Goal: Task Accomplishment & Management: Manage account settings

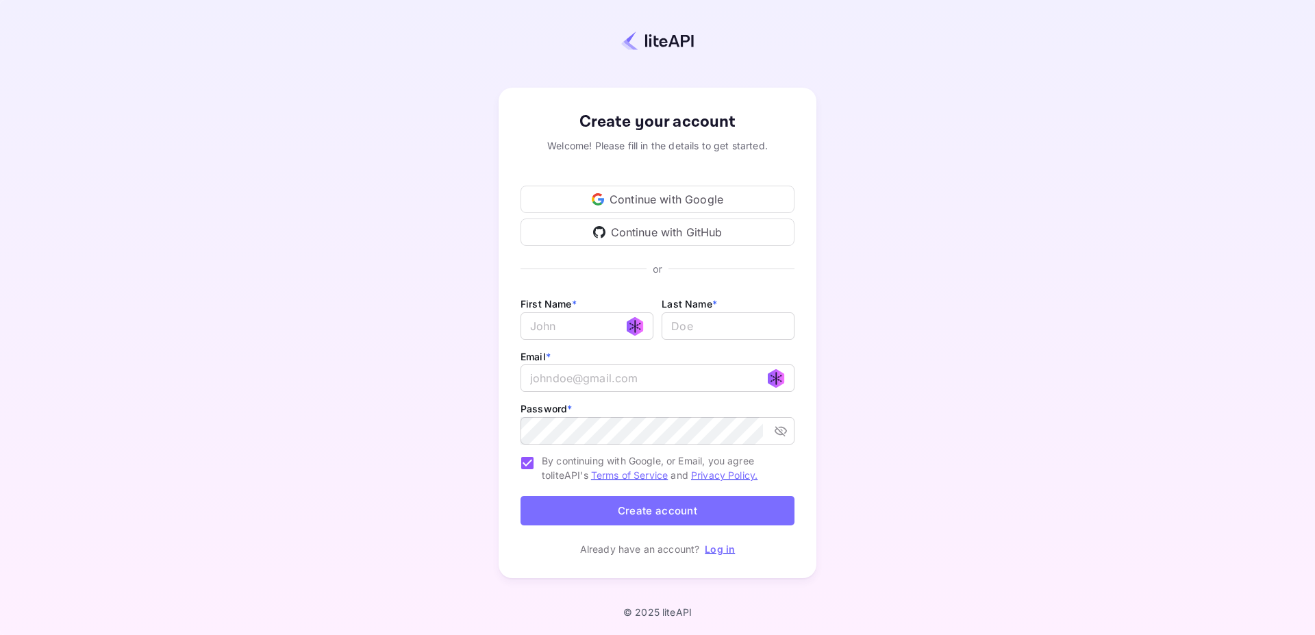
click at [678, 197] on div "Continue with Google" at bounding box center [658, 199] width 274 height 27
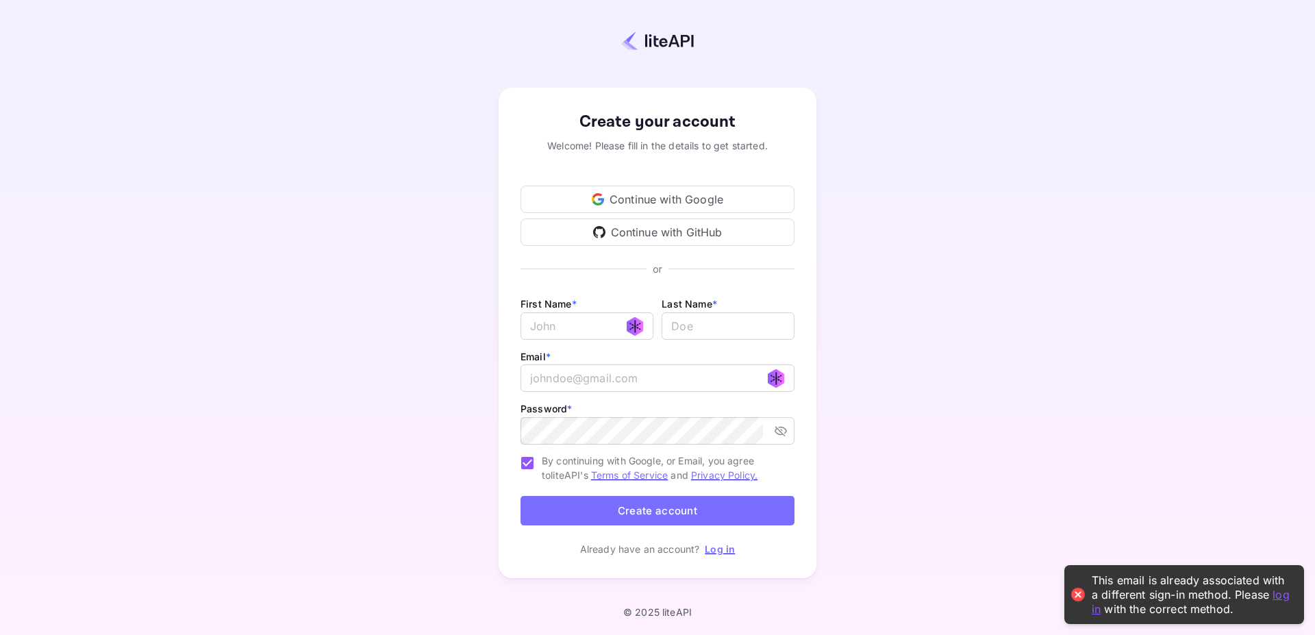
click at [1098, 612] on link "log in" at bounding box center [1191, 601] width 198 height 28
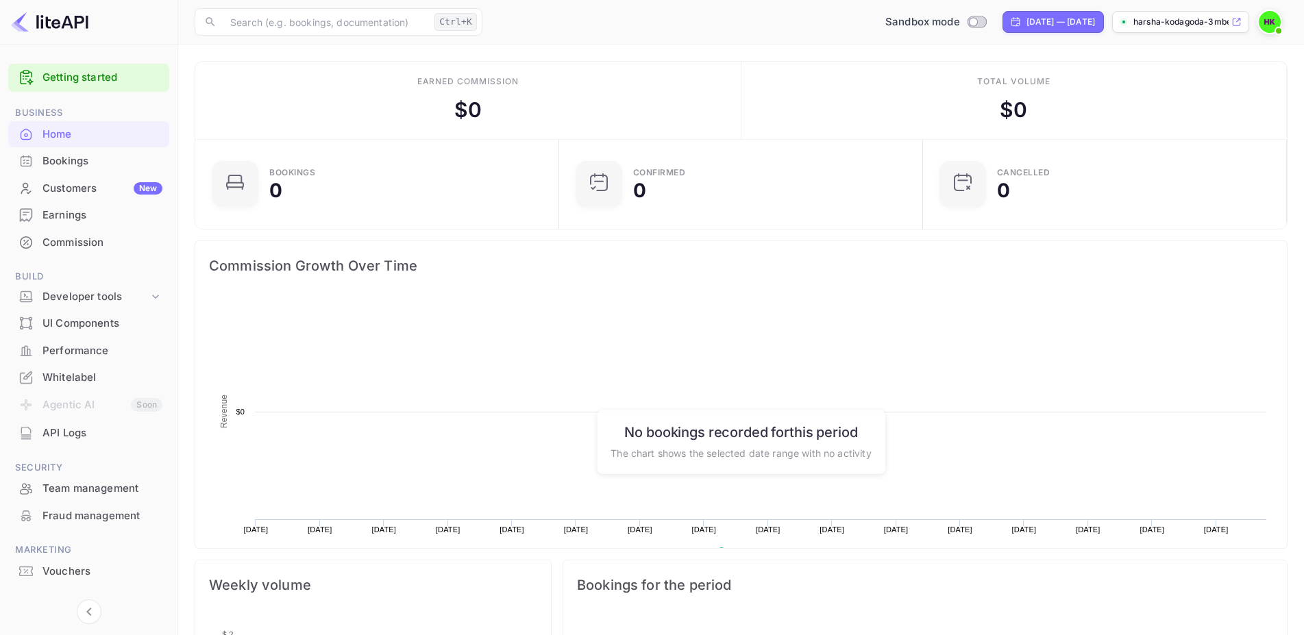
scroll to position [211, 344]
click at [79, 160] on div "Bookings" at bounding box center [102, 161] width 120 height 16
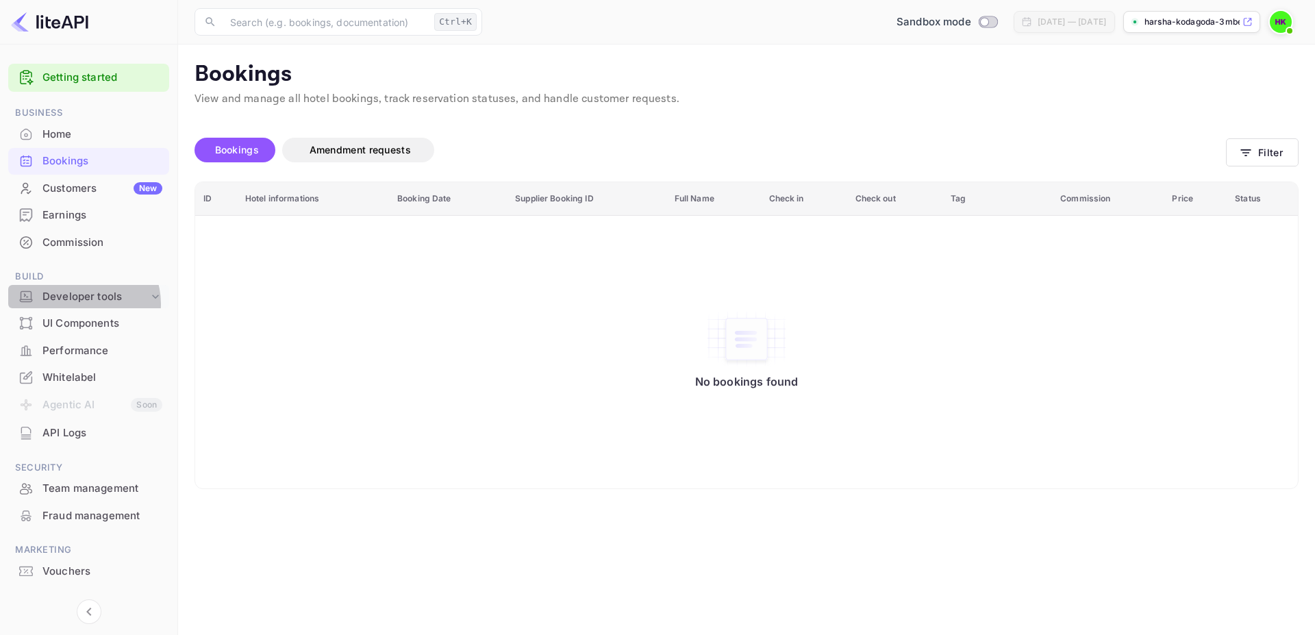
click at [82, 305] on div "Developer tools" at bounding box center [88, 297] width 161 height 24
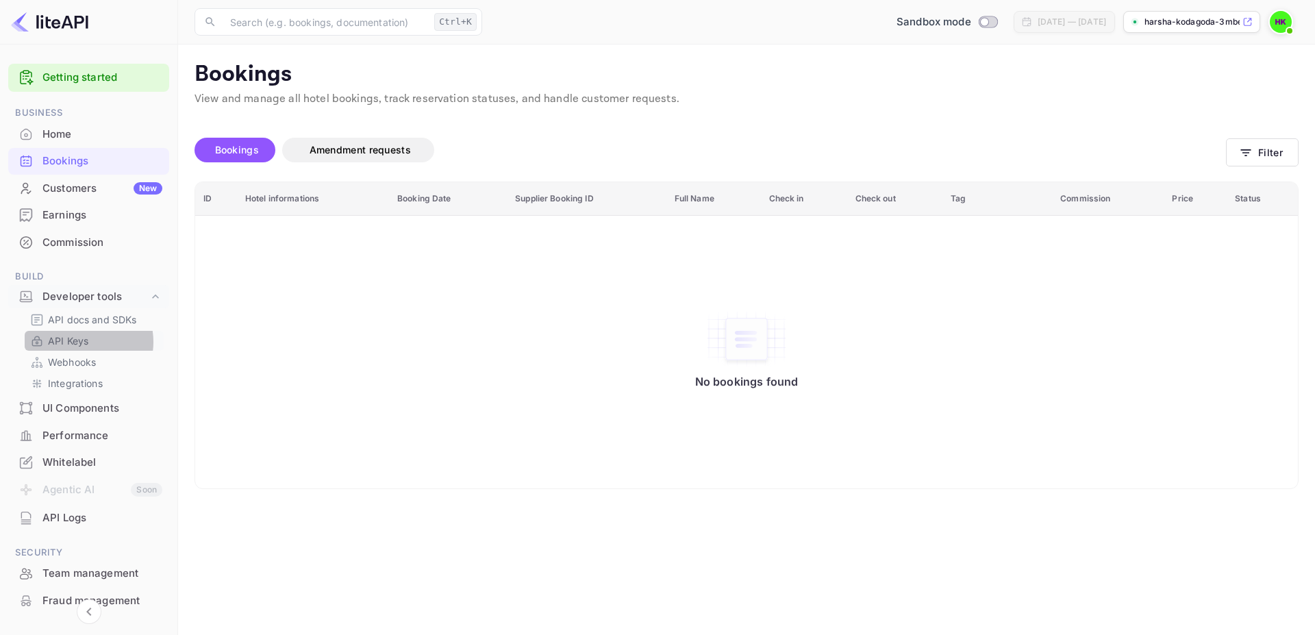
click at [79, 342] on p "API Keys" at bounding box center [68, 341] width 40 height 14
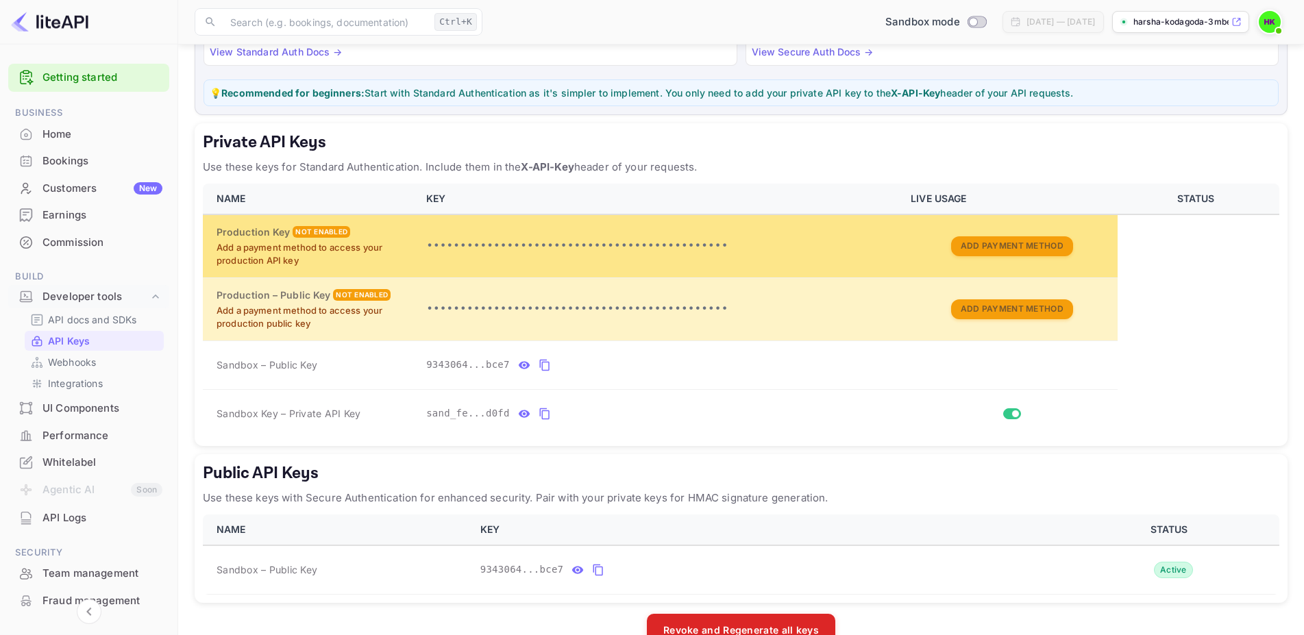
scroll to position [188, 0]
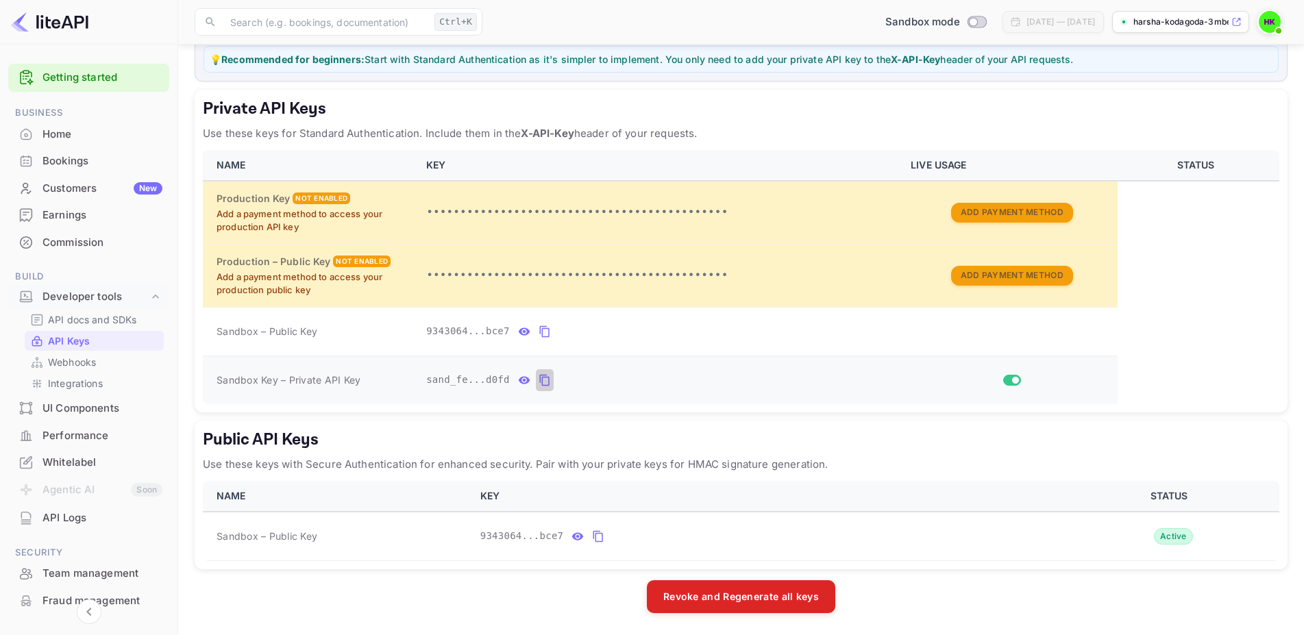
click at [539, 382] on icon "private api keys table" at bounding box center [545, 380] width 12 height 16
click at [106, 326] on p "API docs and SDKs" at bounding box center [92, 319] width 89 height 14
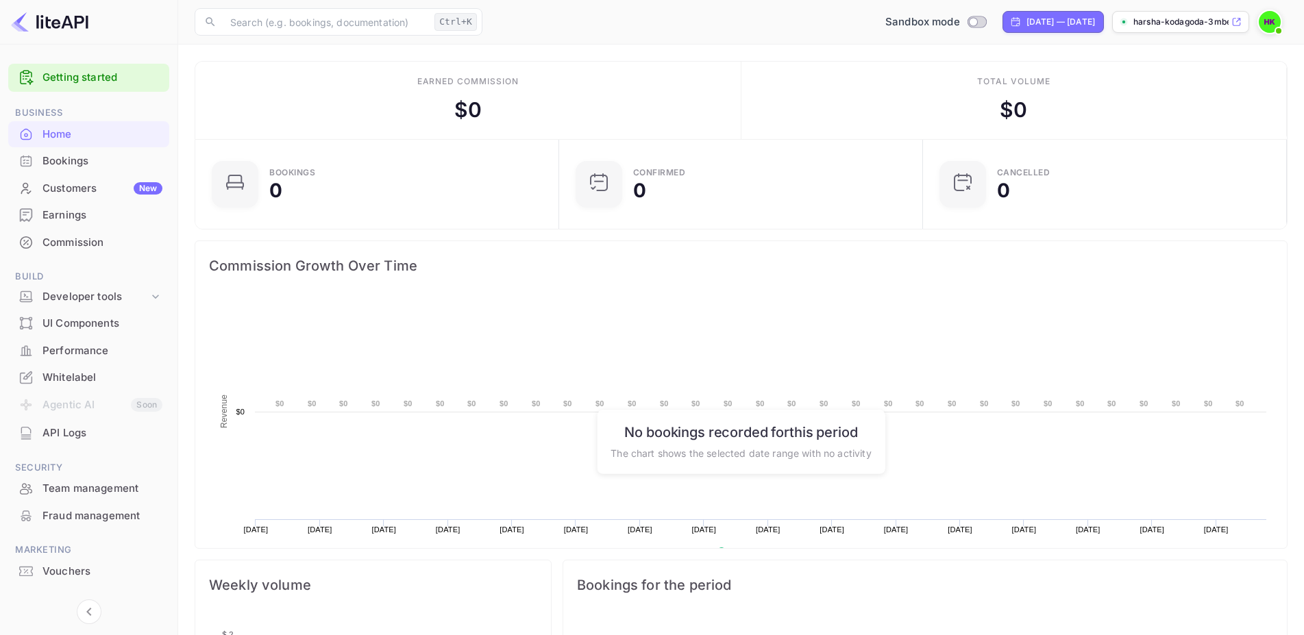
scroll to position [211, 344]
click at [1191, 20] on p "harsha-kodagoda-3mbe3...." at bounding box center [1180, 22] width 95 height 12
click at [1192, 23] on p "harsha-kodagoda-3mbe3...." at bounding box center [1180, 22] width 95 height 12
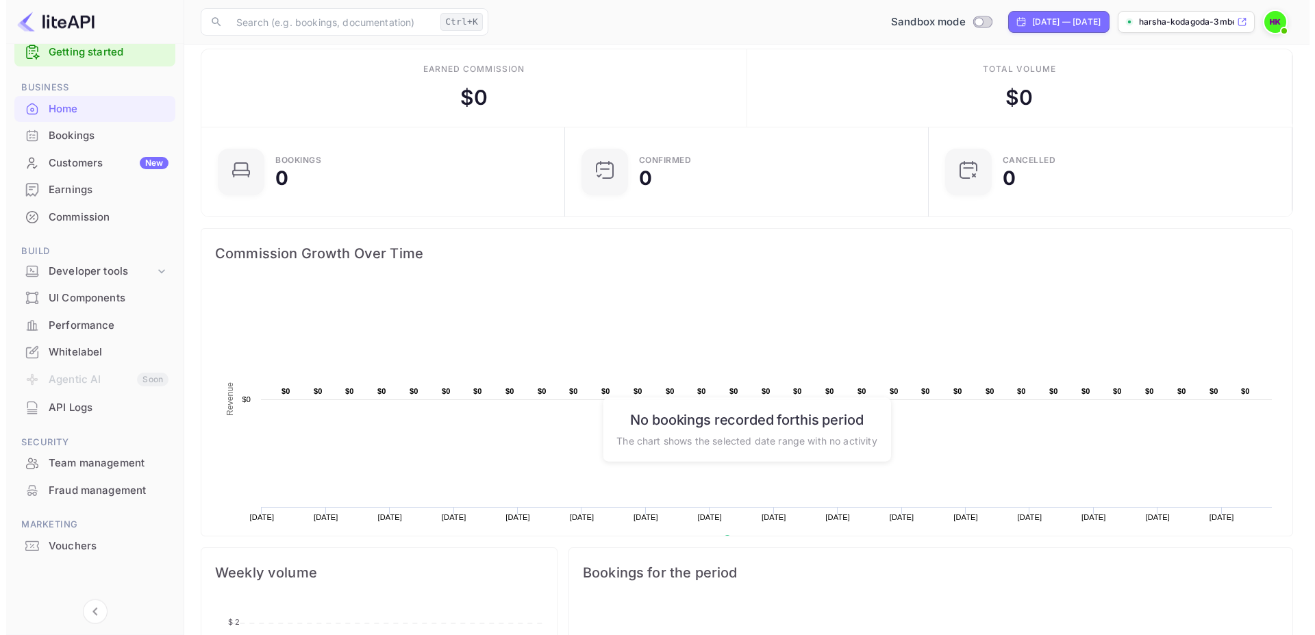
scroll to position [0, 0]
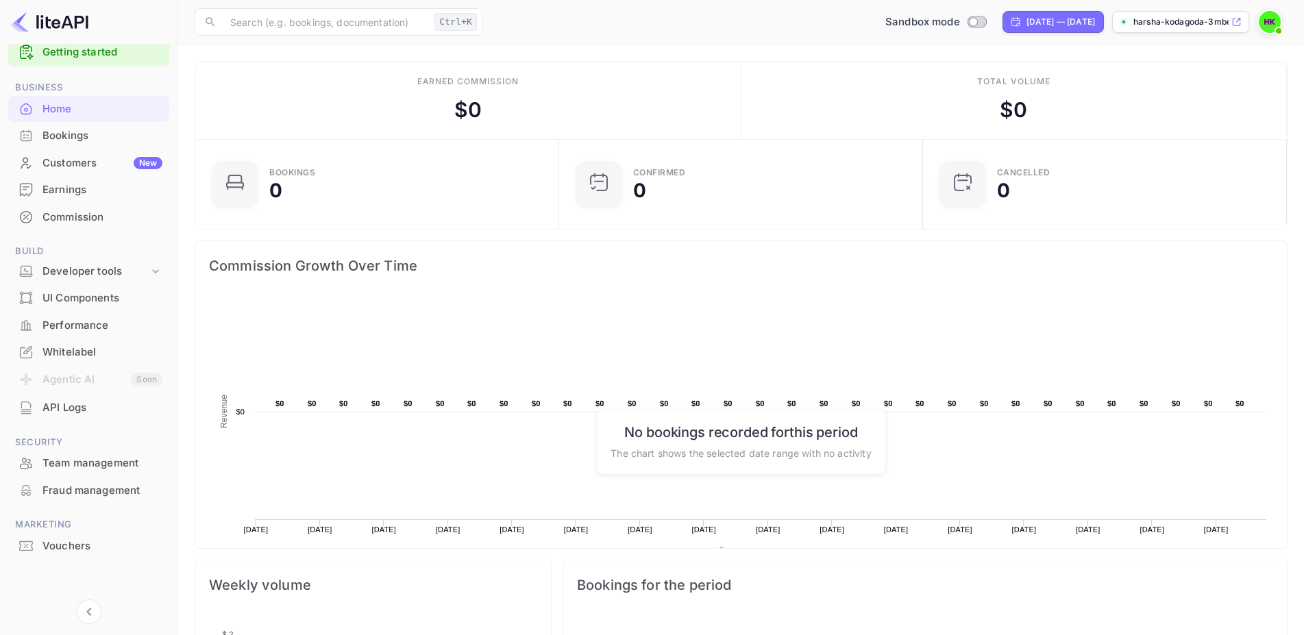
click at [1271, 27] on img at bounding box center [1270, 22] width 22 height 22
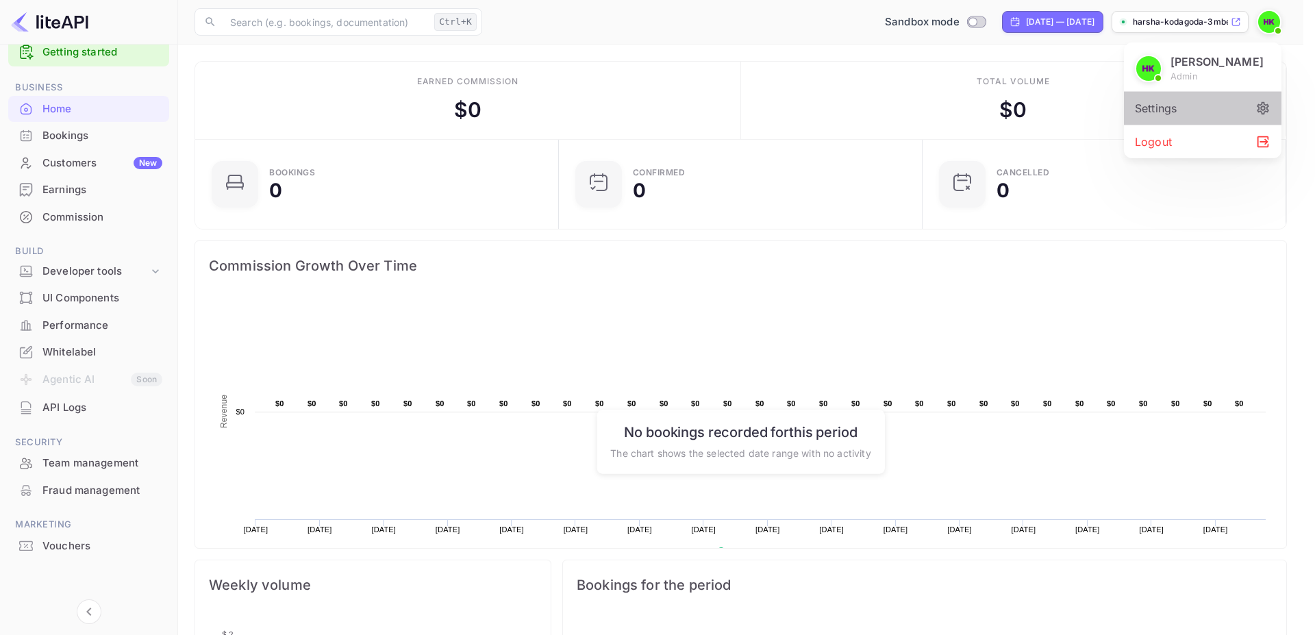
click at [1156, 112] on div "Settings" at bounding box center [1203, 108] width 158 height 33
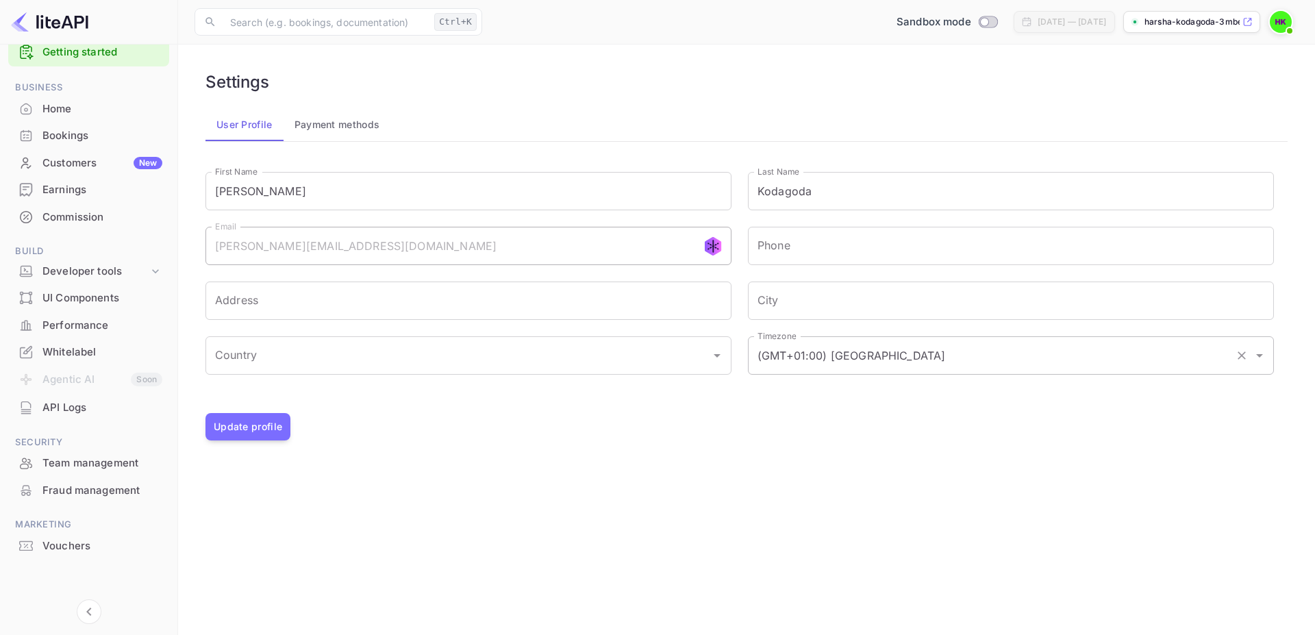
click at [816, 364] on input "(GMT+01:00) Madrid" at bounding box center [991, 356] width 475 height 26
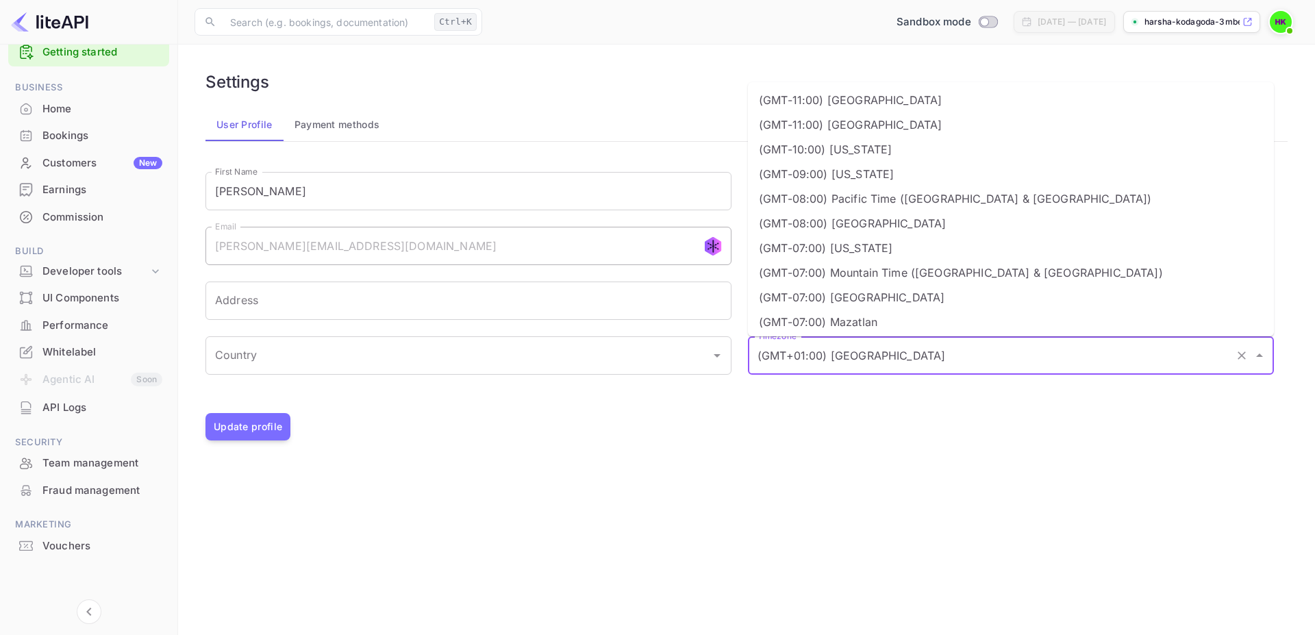
click at [813, 364] on input "(GMT+01:00) Madrid" at bounding box center [991, 356] width 475 height 26
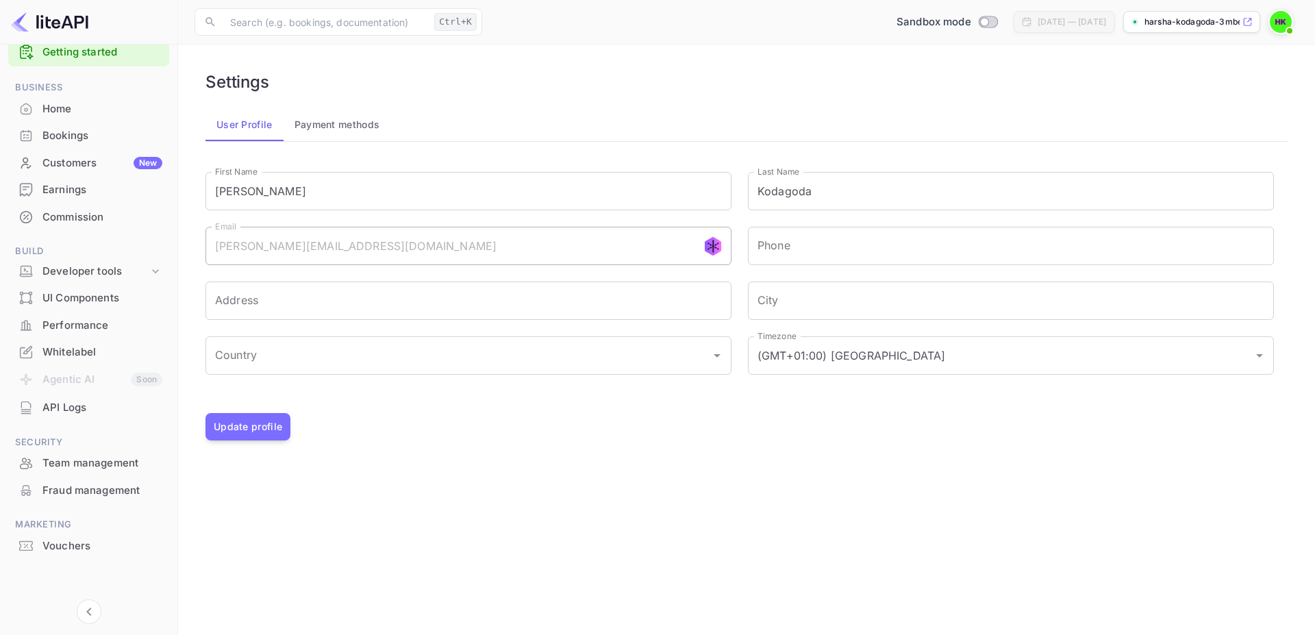
drag, startPoint x: 55, startPoint y: 27, endPoint x: 505, endPoint y: 62, distance: 451.5
click at [623, 62] on div "Settings User Profile Payment methods First Name Harsha First Name Last Name Ko…" at bounding box center [747, 256] width 1104 height 391
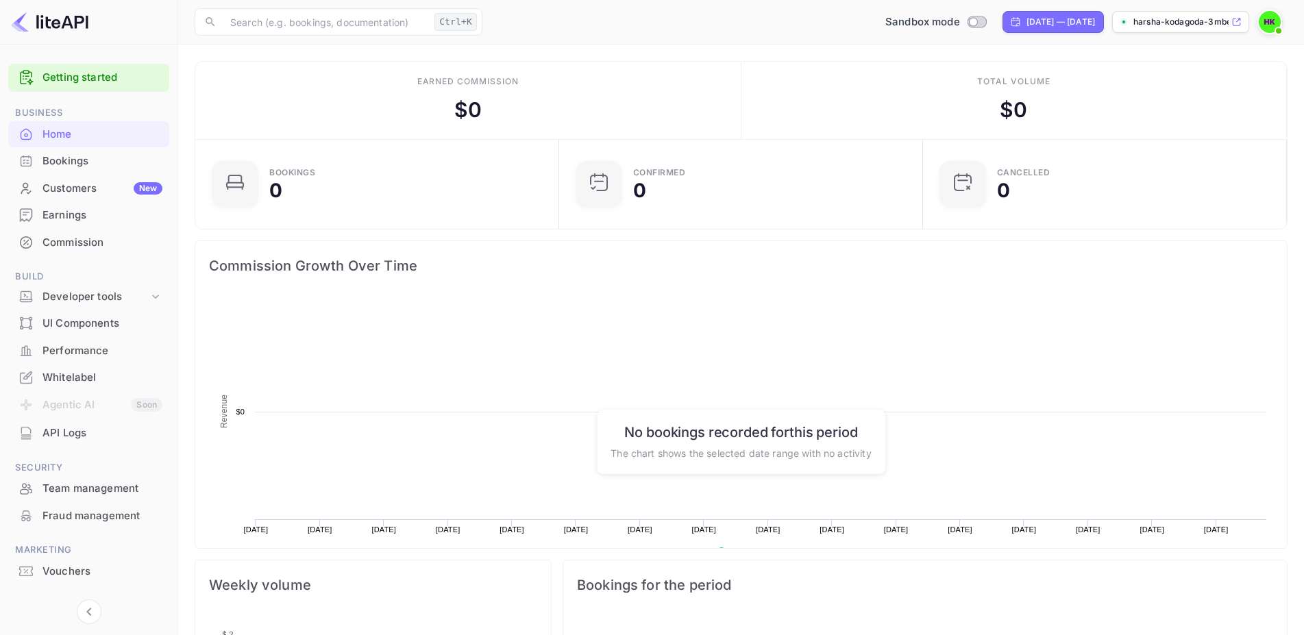
scroll to position [211, 344]
click at [52, 18] on img at bounding box center [49, 22] width 77 height 22
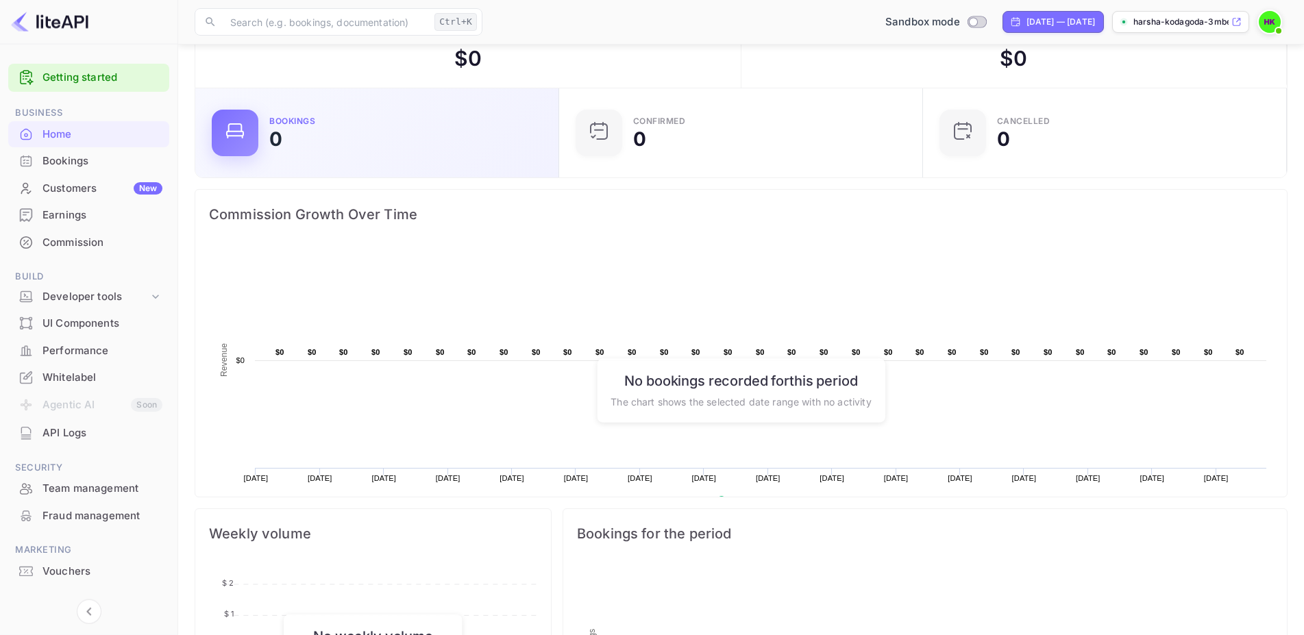
scroll to position [70, 0]
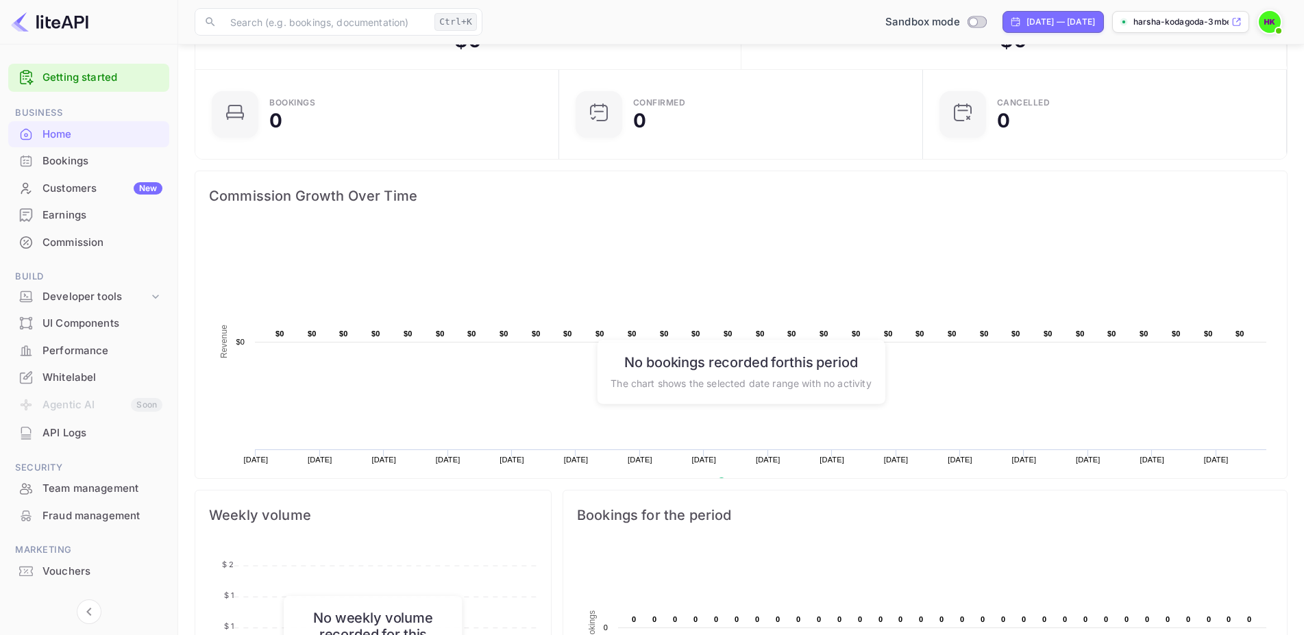
click at [1144, 28] on div "harsha-kodagoda-3mbe3...." at bounding box center [1180, 22] width 137 height 22
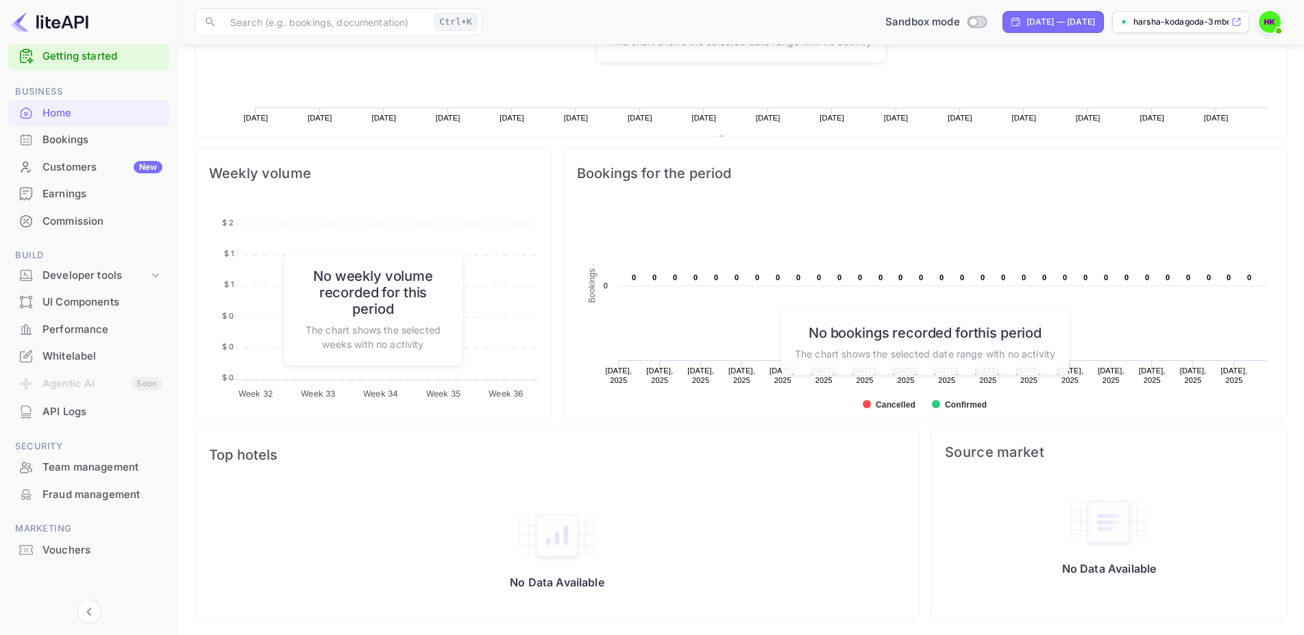
scroll to position [25, 0]
click at [69, 140] on div "Bookings" at bounding box center [102, 136] width 120 height 16
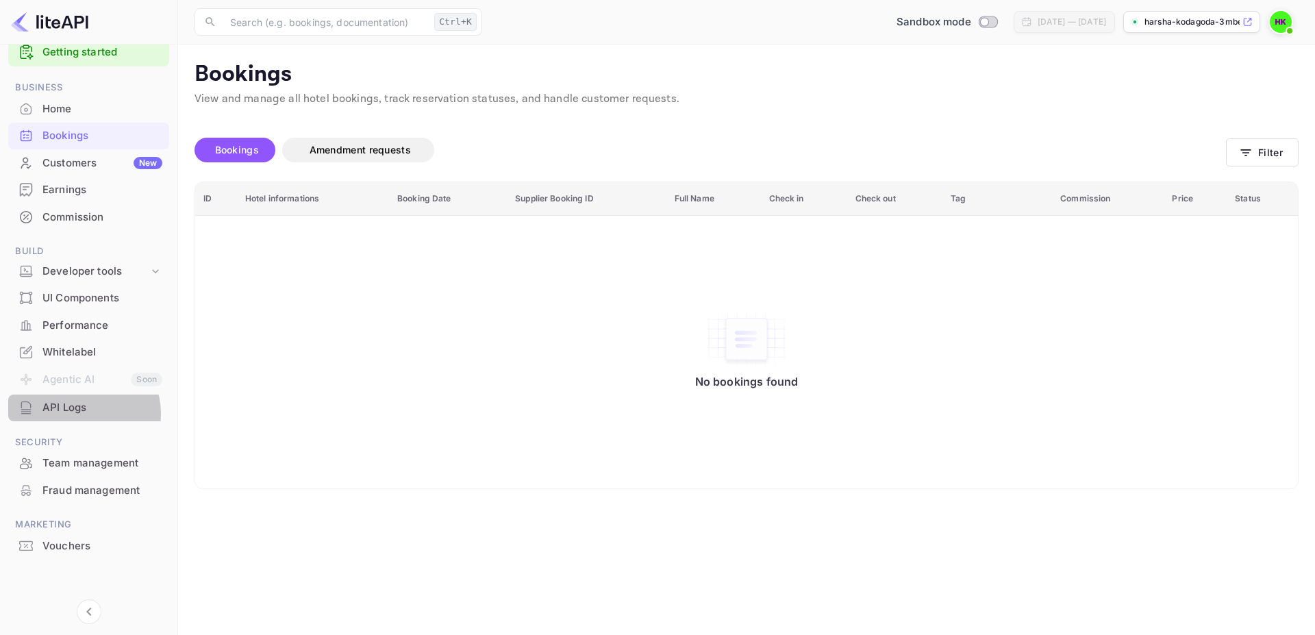
click at [82, 414] on div "API Logs" at bounding box center [102, 408] width 120 height 16
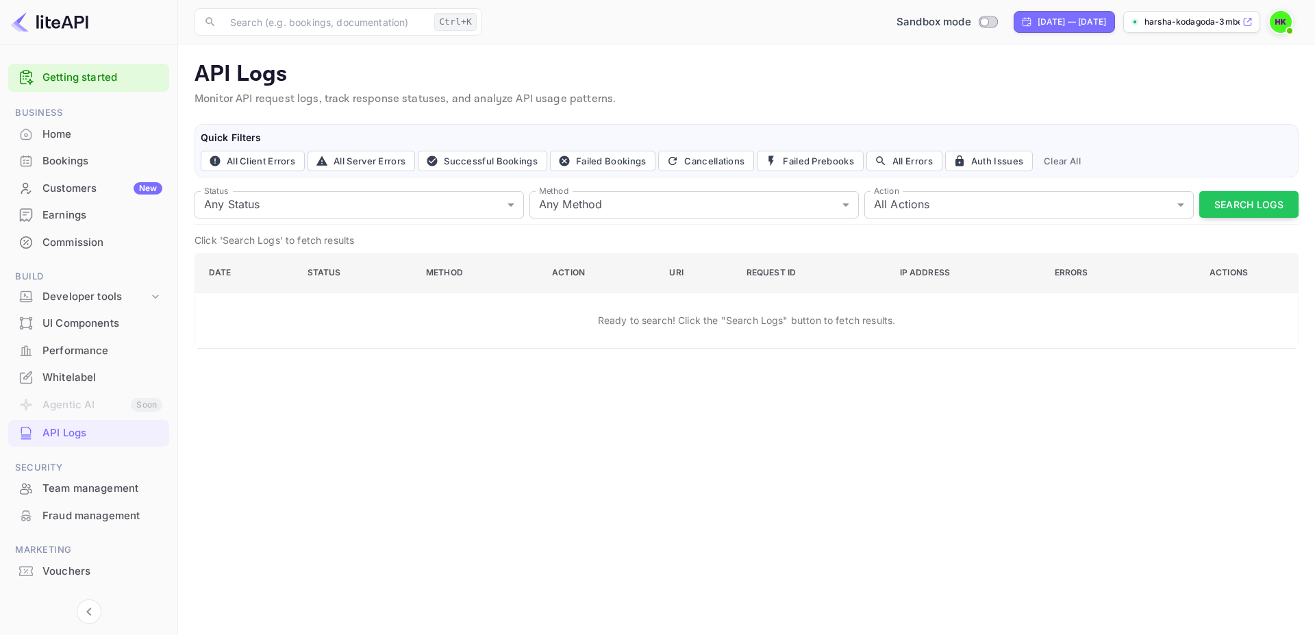
click at [373, 449] on main "API Logs Monitor API request logs, track response statuses, and analyze API usa…" at bounding box center [746, 340] width 1137 height 591
click at [1065, 160] on button "Clear All" at bounding box center [1063, 161] width 48 height 21
click at [79, 133] on div "Home" at bounding box center [102, 135] width 120 height 16
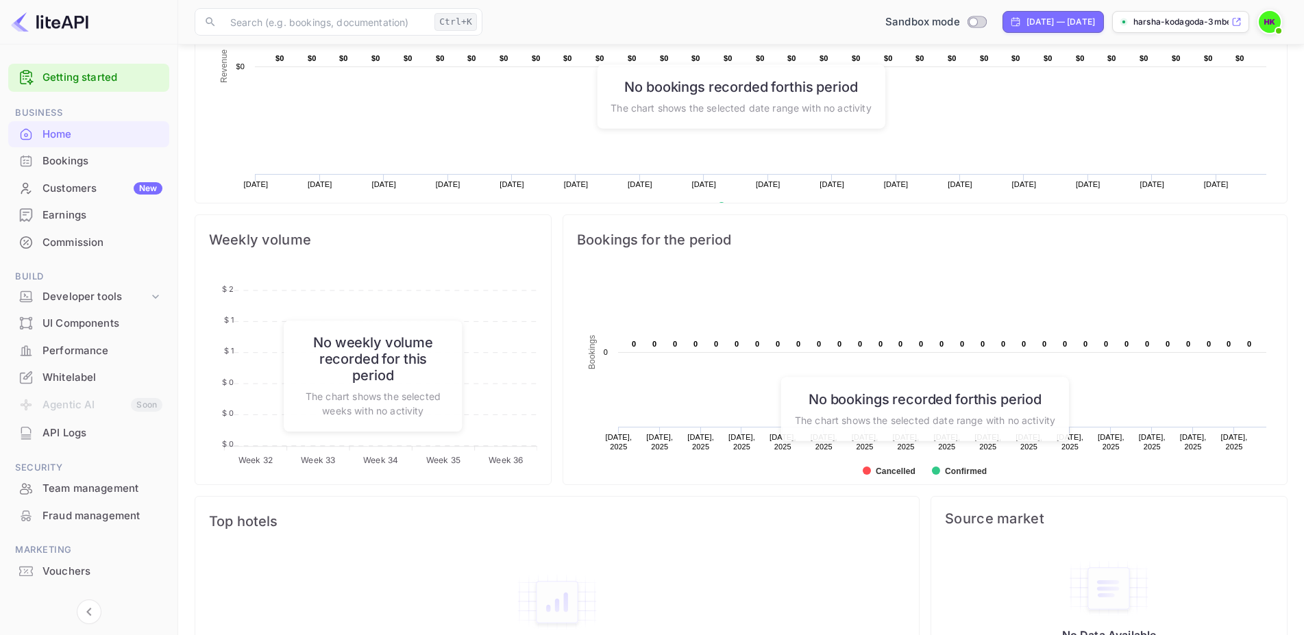
scroll to position [349, 0]
